Goal: Information Seeking & Learning: Learn about a topic

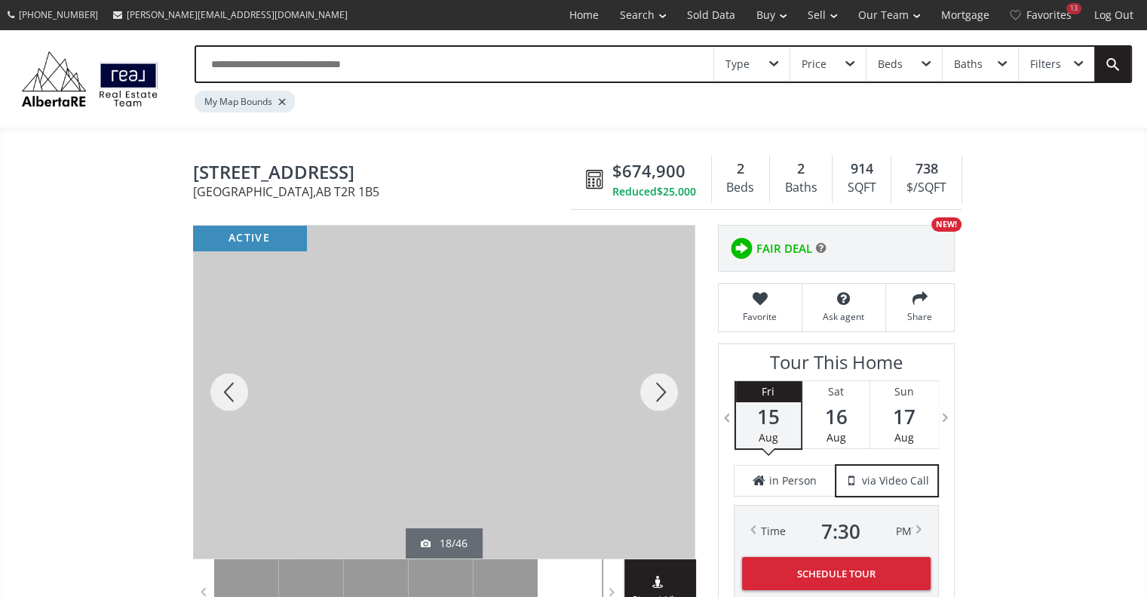
click at [646, 394] on div at bounding box center [659, 392] width 72 height 333
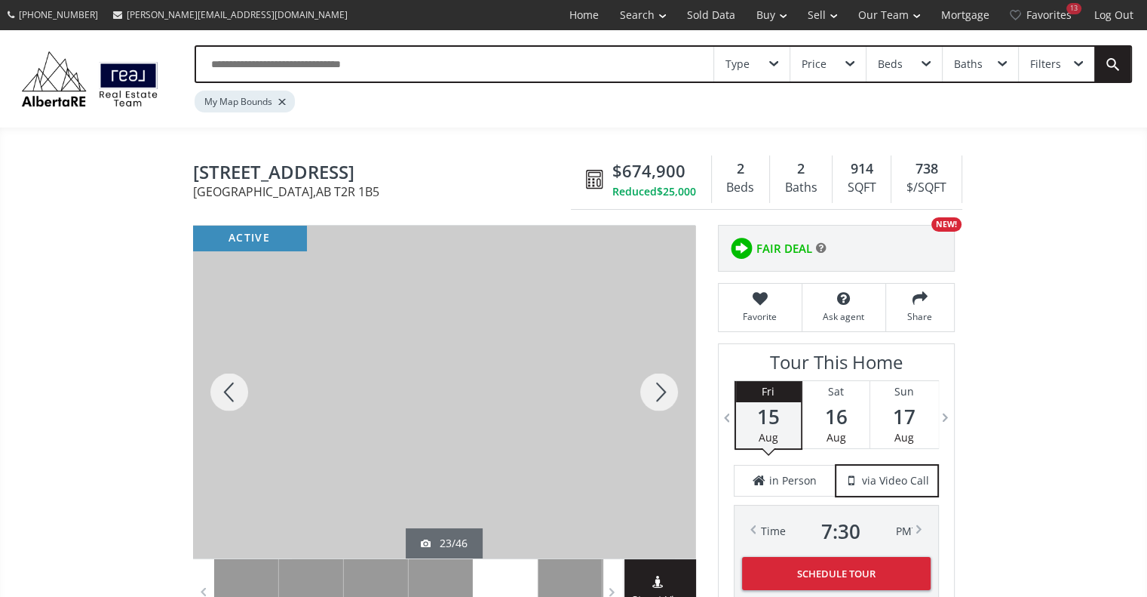
click at [646, 394] on div at bounding box center [659, 392] width 72 height 333
click at [236, 401] on div at bounding box center [229, 392] width 72 height 333
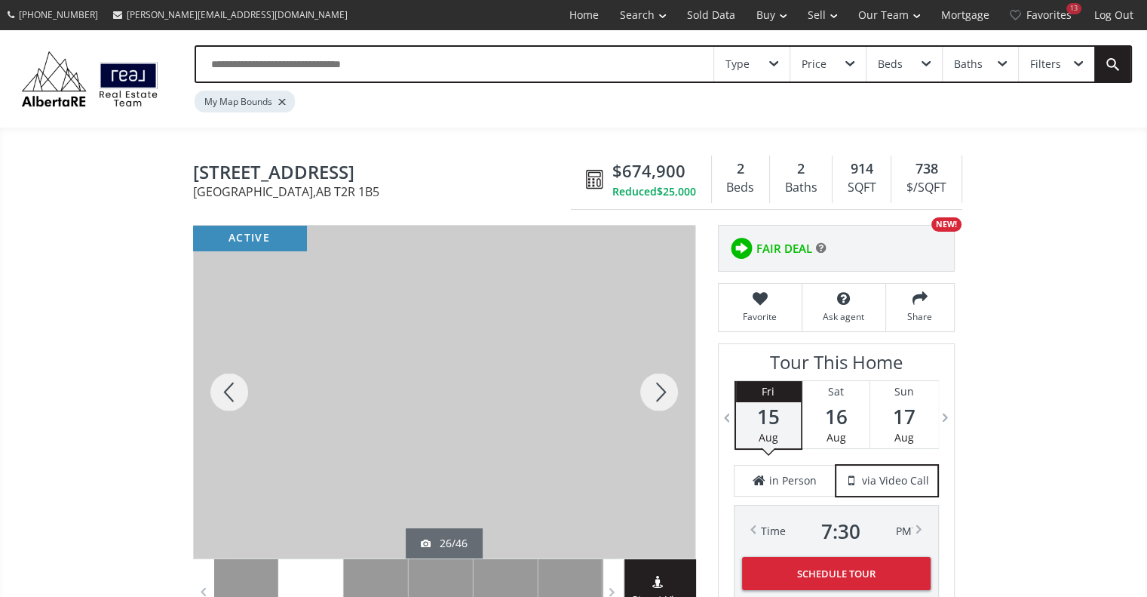
click at [640, 382] on div at bounding box center [659, 392] width 72 height 333
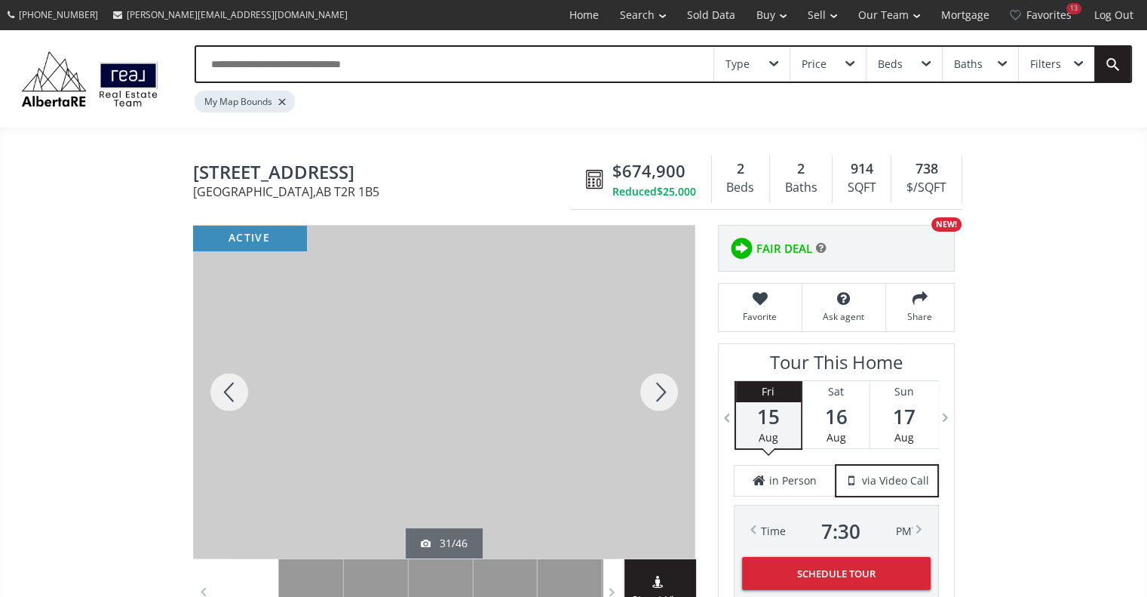
click at [640, 382] on div at bounding box center [659, 392] width 72 height 333
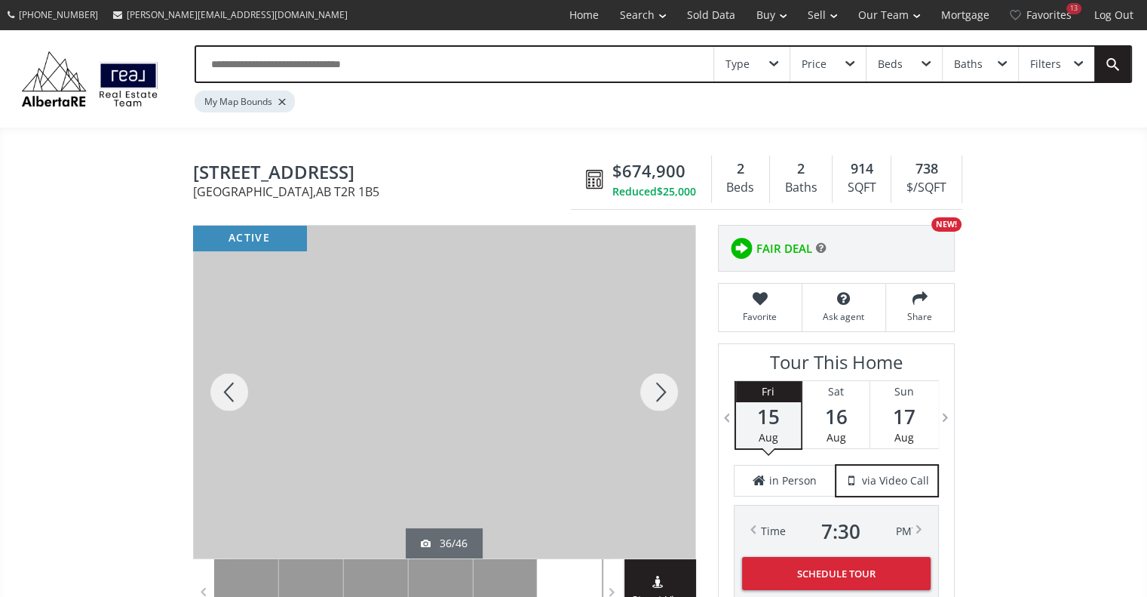
click at [640, 382] on div at bounding box center [659, 392] width 72 height 333
